Goal: Task Accomplishment & Management: Use online tool/utility

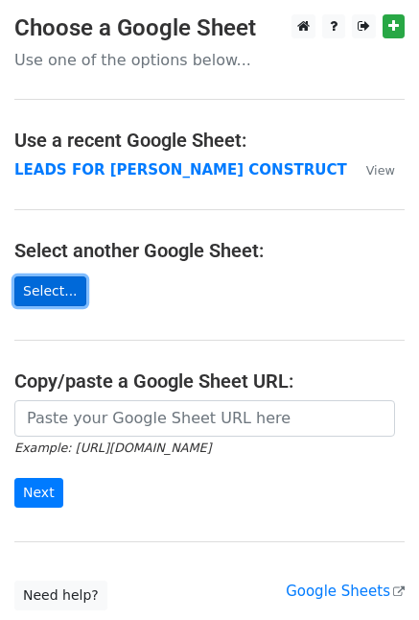
click at [63, 291] on link "Select..." at bounding box center [50, 291] width 72 height 30
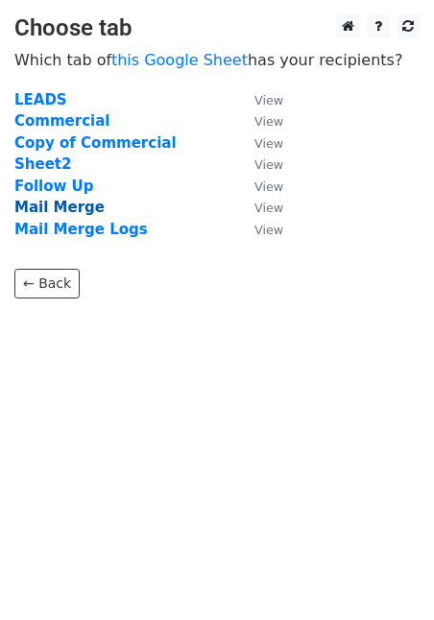
click at [53, 206] on strong "Mail Merge" at bounding box center [59, 207] width 90 height 17
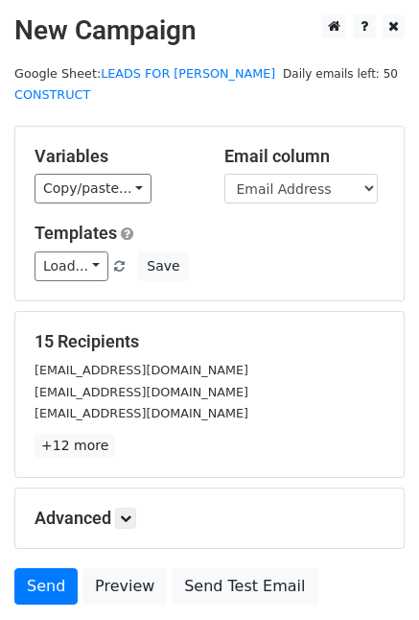
click at [339, 381] on div "jca@jcalc.com.au" at bounding box center [209, 392] width 379 height 22
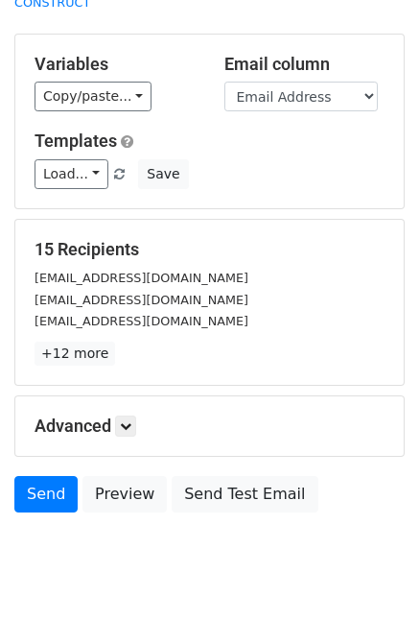
scroll to position [123, 0]
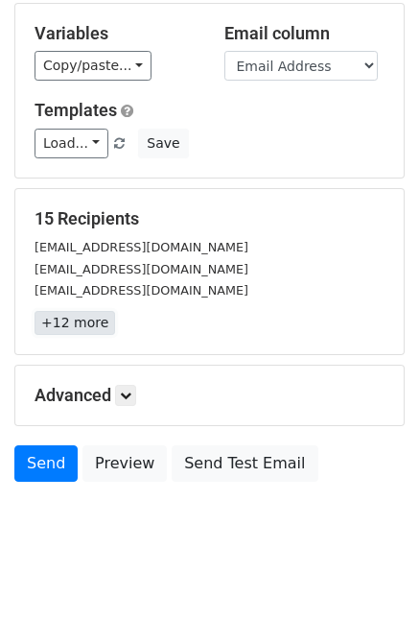
click at [80, 311] on link "+12 more" at bounding box center [75, 323] width 81 height 24
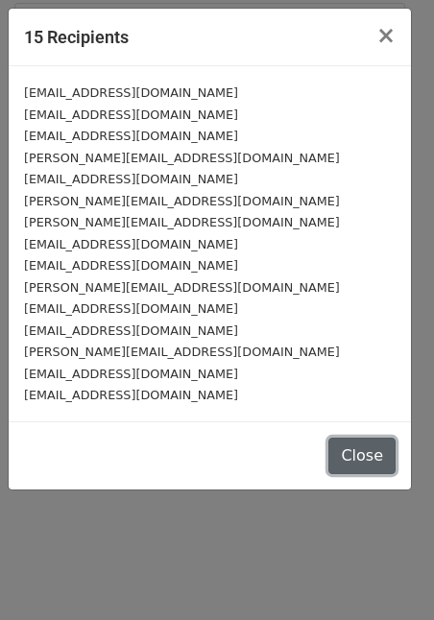
click at [353, 453] on button "Close" at bounding box center [361, 455] width 67 height 36
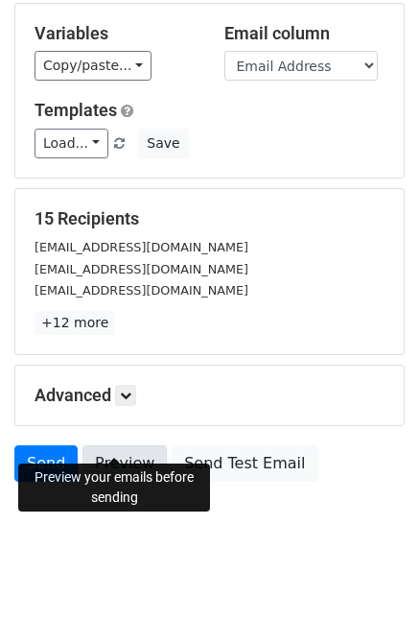
click at [134, 445] on link "Preview" at bounding box center [124, 463] width 84 height 36
click at [123, 445] on link "Preview" at bounding box center [124, 463] width 84 height 36
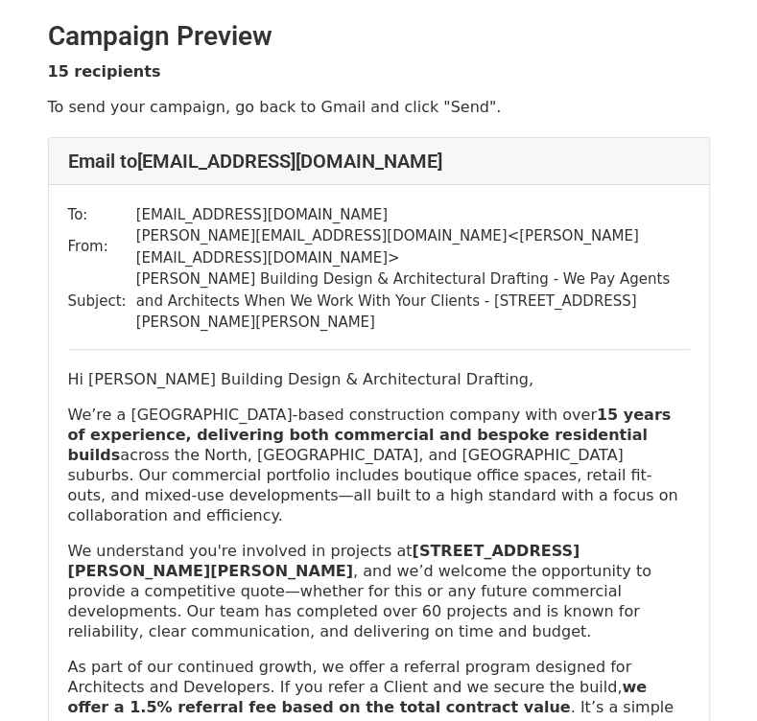
click at [352, 284] on td "Belle Abode Building Design & Architectural Drafting - We Pay Agents and Archit…" at bounding box center [412, 301] width 553 height 65
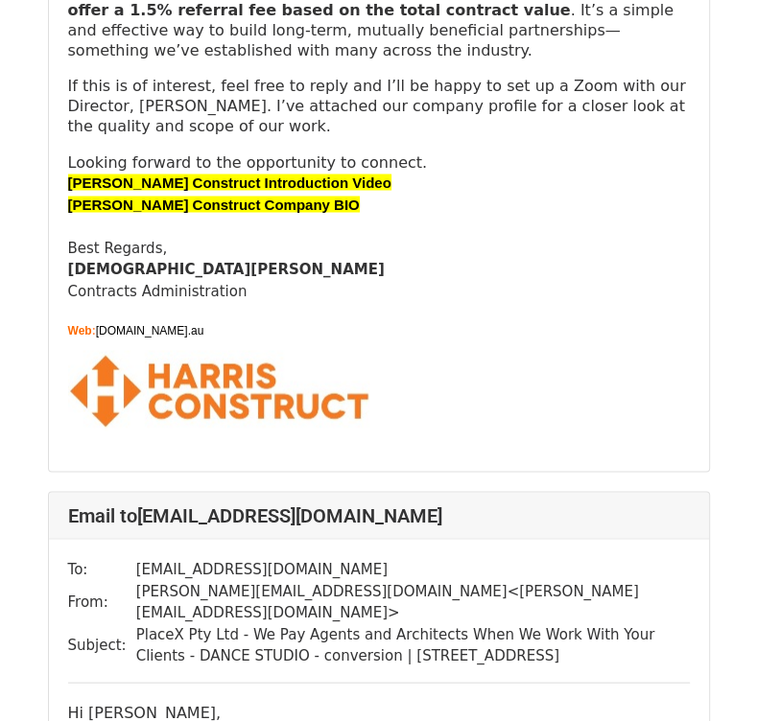
scroll to position [2302, 0]
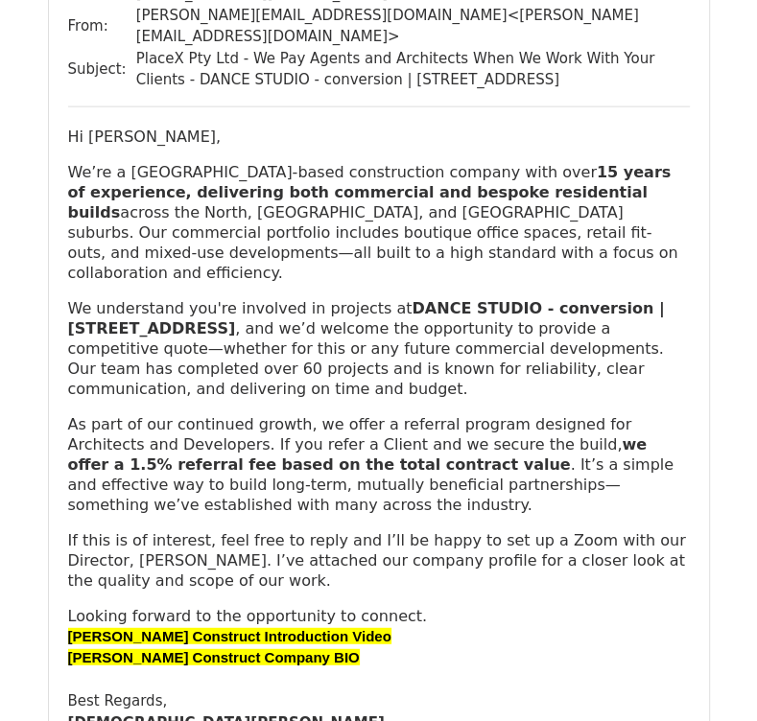
click at [220, 628] on b "Harris Construct Introduction Video" at bounding box center [229, 636] width 323 height 16
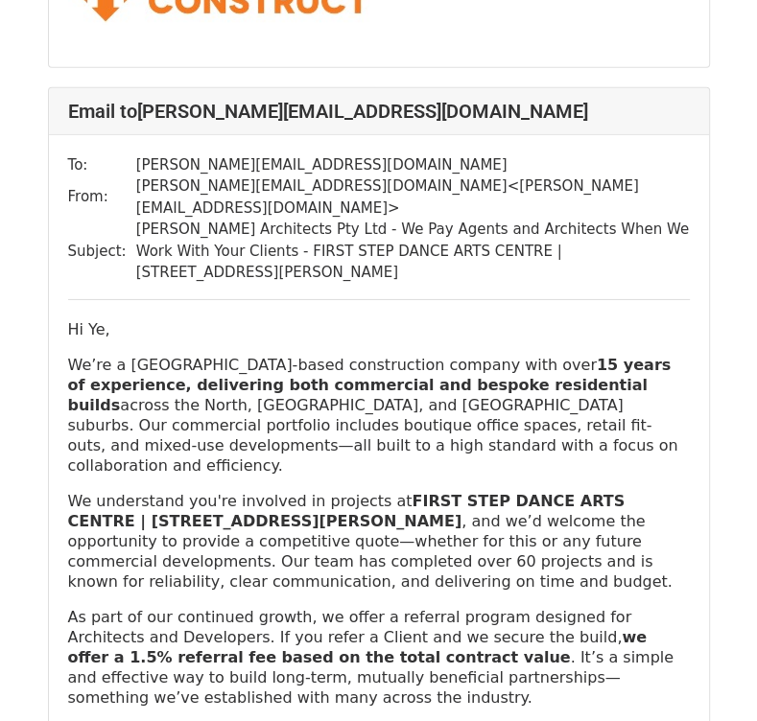
scroll to position [3165, 0]
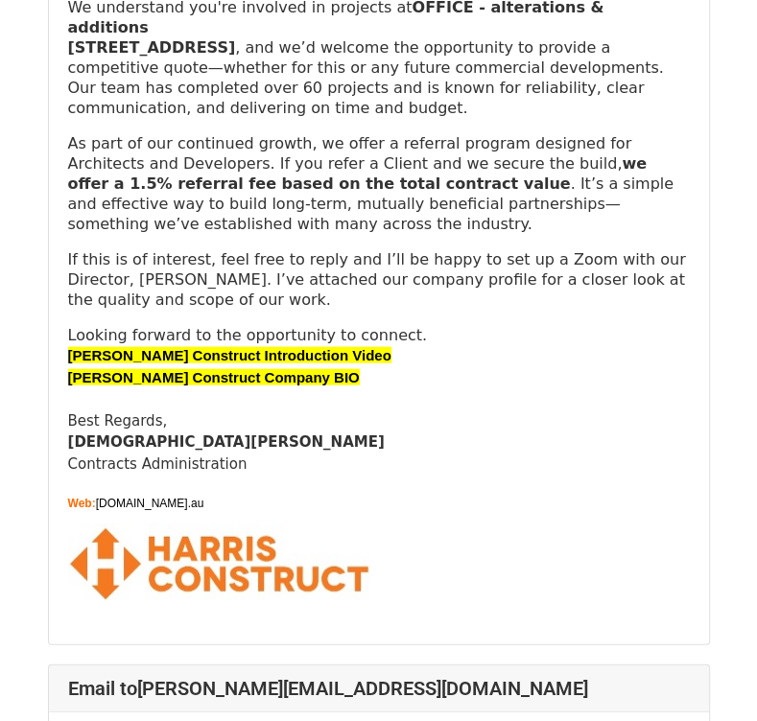
scroll to position [6331, 0]
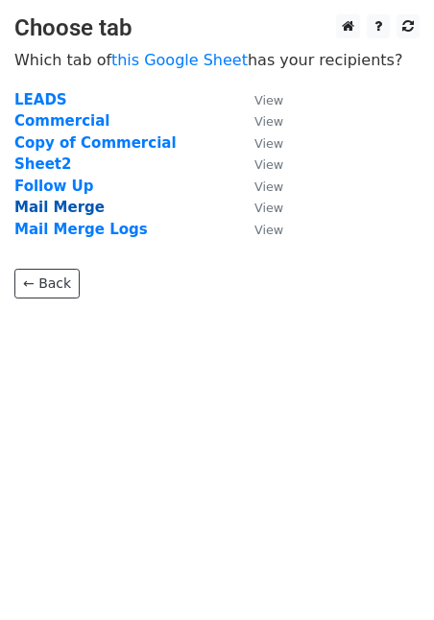
click at [73, 206] on strong "Mail Merge" at bounding box center [59, 207] width 90 height 17
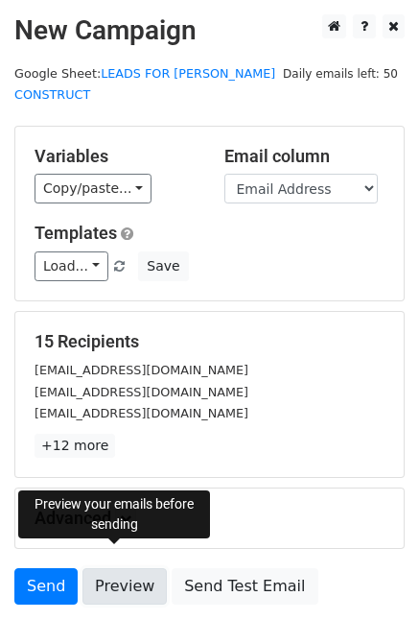
click at [124, 569] on link "Preview" at bounding box center [124, 586] width 84 height 36
click at [115, 575] on link "Preview" at bounding box center [124, 586] width 84 height 36
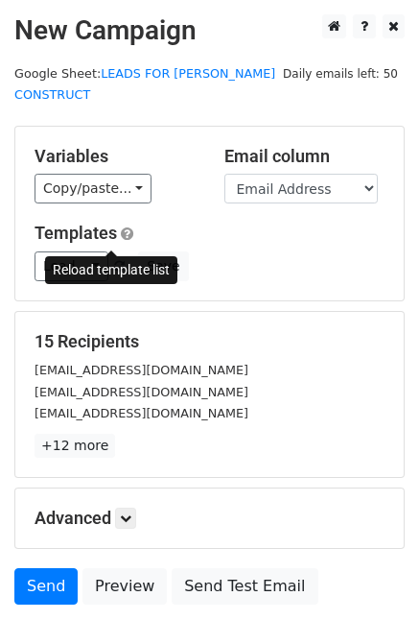
click at [114, 261] on span at bounding box center [119, 267] width 11 height 12
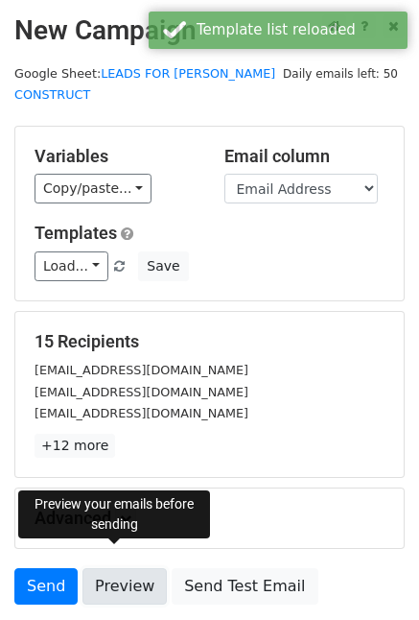
click at [130, 571] on link "Preview" at bounding box center [124, 586] width 84 height 36
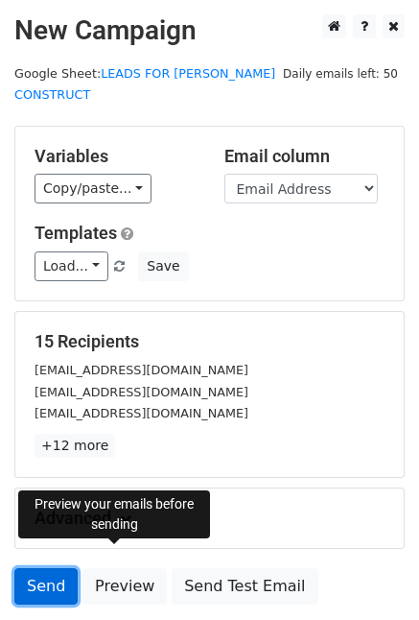
click at [46, 568] on link "Send" at bounding box center [45, 586] width 63 height 36
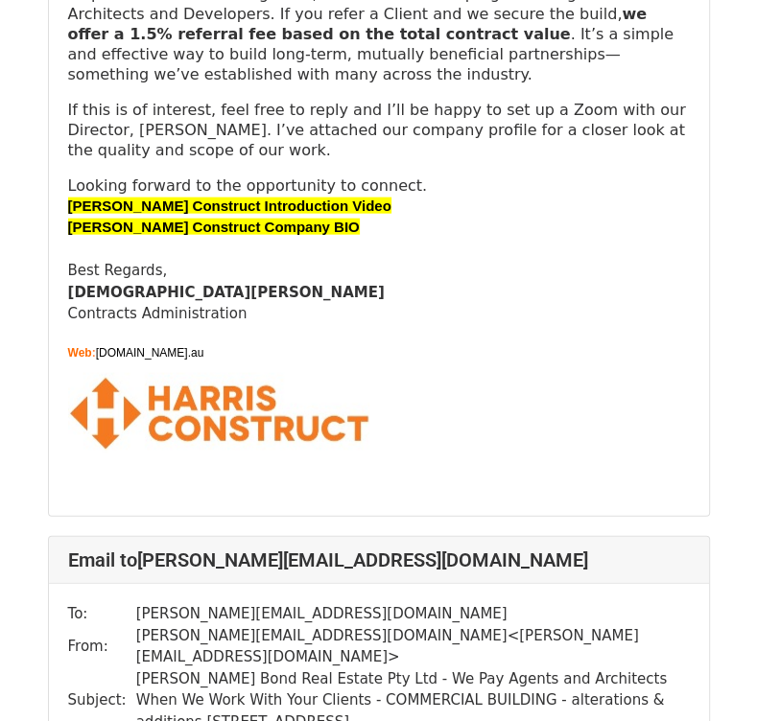
scroll to position [6043, 0]
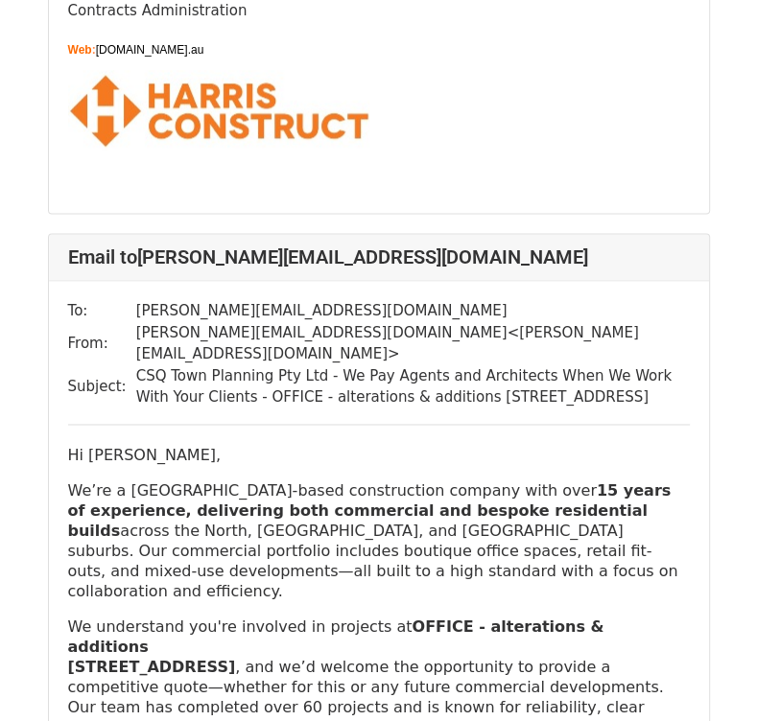
scroll to position [5180, 0]
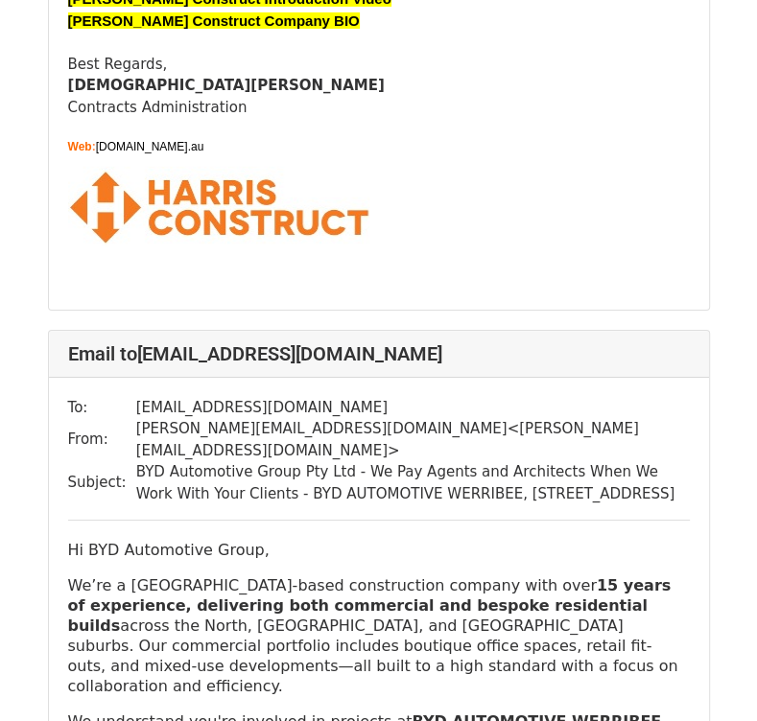
scroll to position [14882, 0]
